Goal: Task Accomplishment & Management: Manage account settings

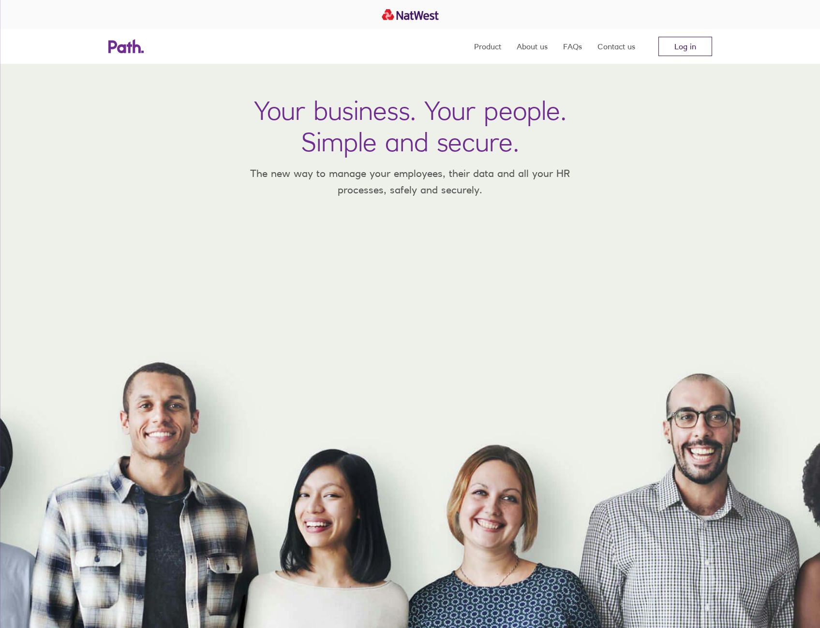
click at [670, 46] on link "Log in" at bounding box center [685, 46] width 54 height 19
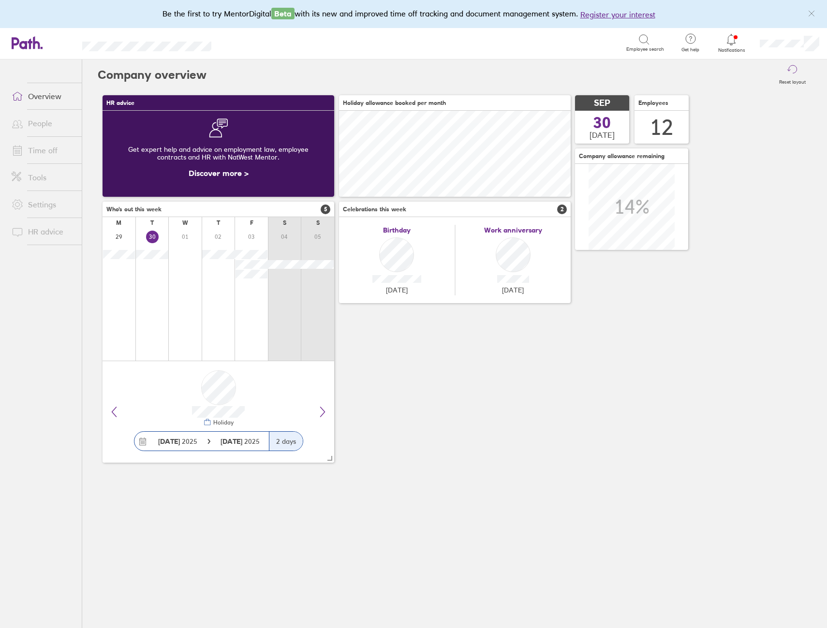
scroll to position [86, 232]
click at [34, 148] on link "Time off" at bounding box center [43, 150] width 78 height 19
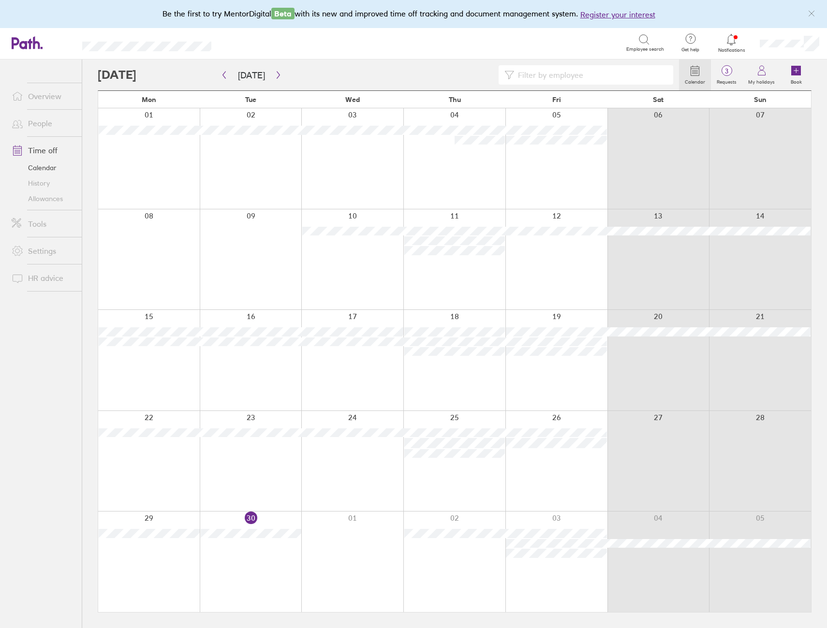
click at [38, 124] on link "People" at bounding box center [43, 123] width 78 height 19
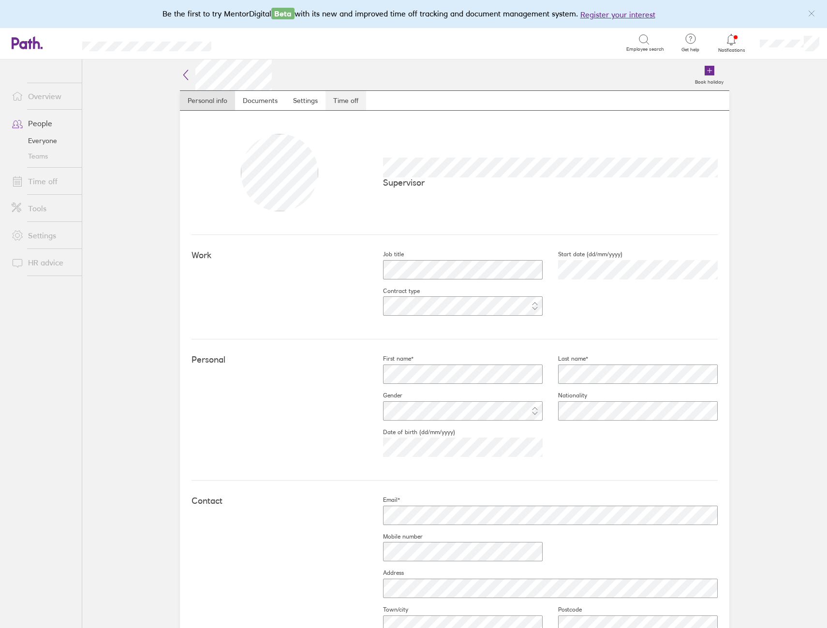
click at [337, 100] on link "Time off" at bounding box center [346, 100] width 41 height 19
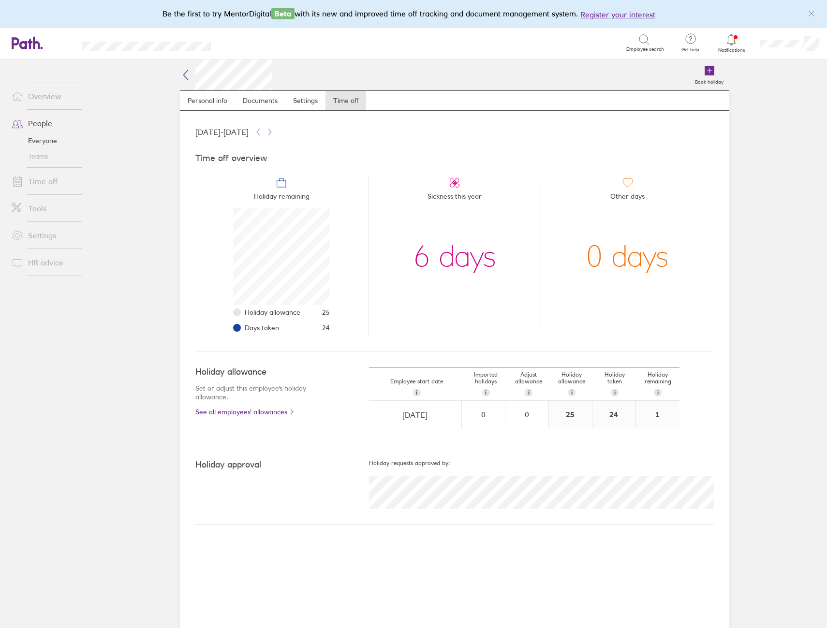
scroll to position [97, 97]
click at [734, 40] on icon at bounding box center [732, 40] width 12 height 12
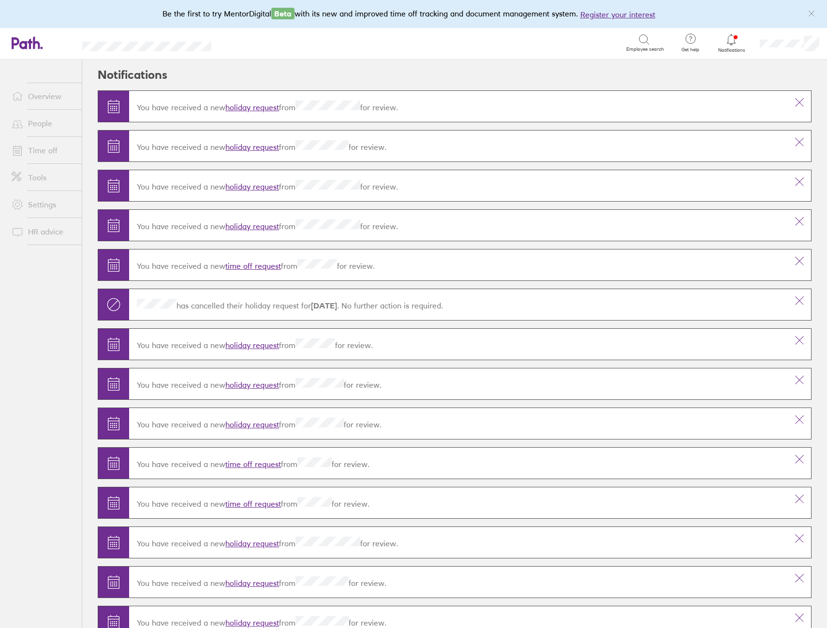
click at [248, 149] on link "holiday request" at bounding box center [252, 147] width 54 height 10
